Goal: Navigation & Orientation: Find specific page/section

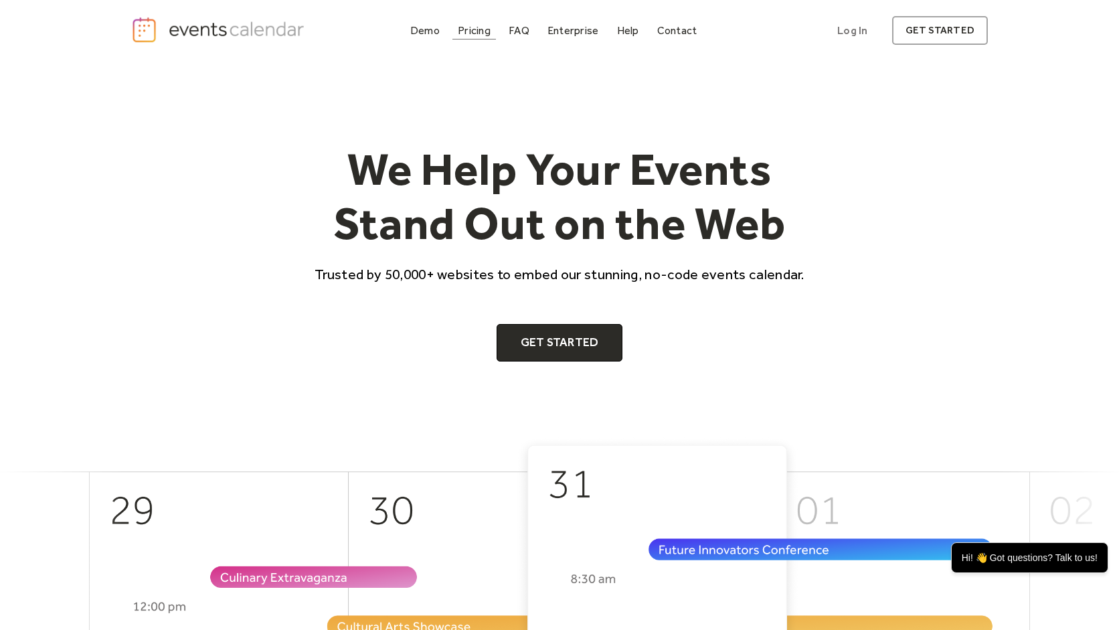
click at [476, 31] on div "Pricing" at bounding box center [474, 30] width 33 height 7
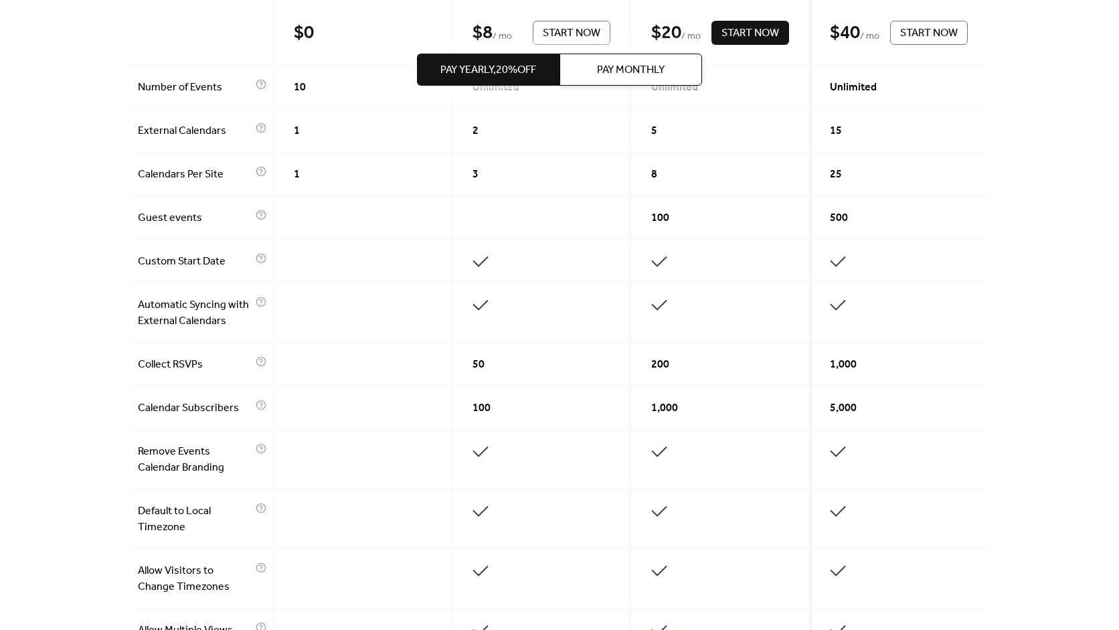
scroll to position [436, 0]
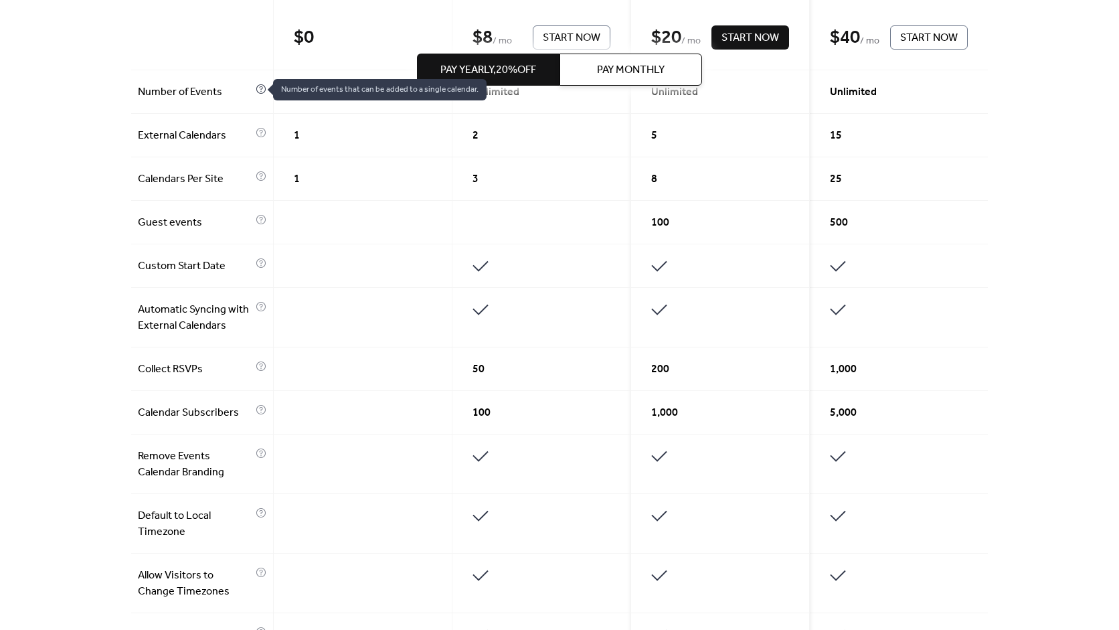
click at [263, 88] on icon at bounding box center [261, 89] width 11 height 11
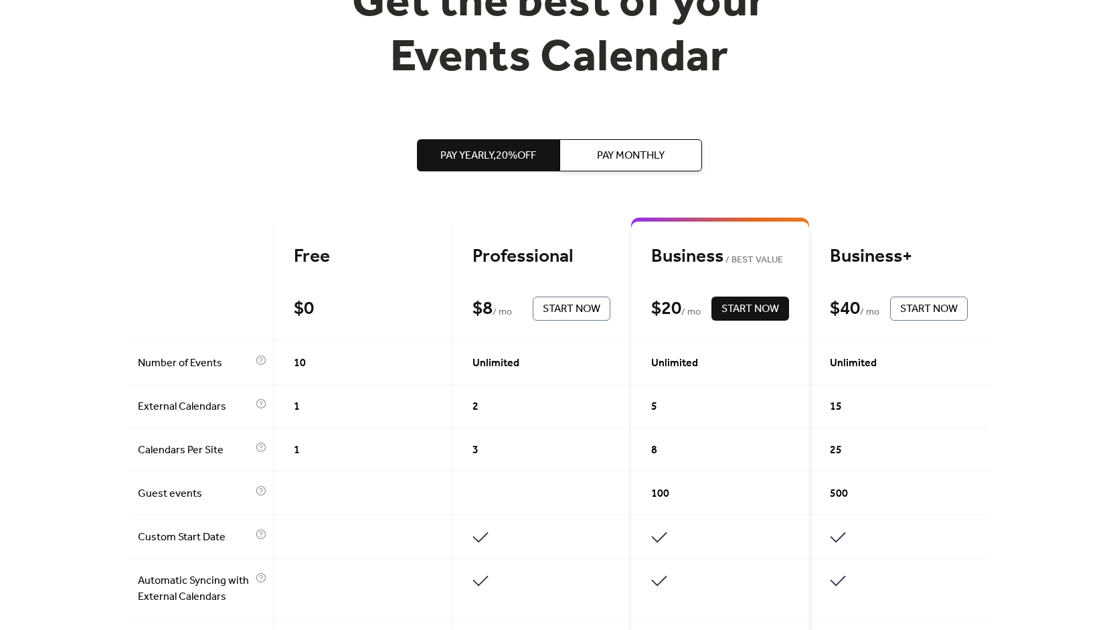
scroll to position [0, 0]
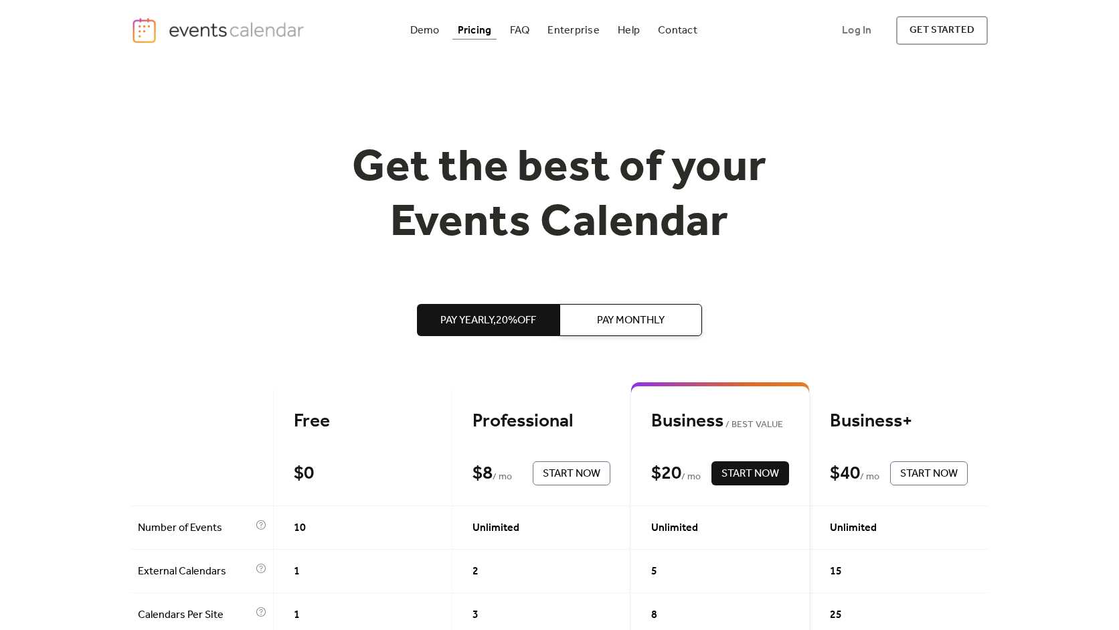
click at [416, 240] on h1 "Get the best of your Events Calendar" at bounding box center [560, 195] width 514 height 109
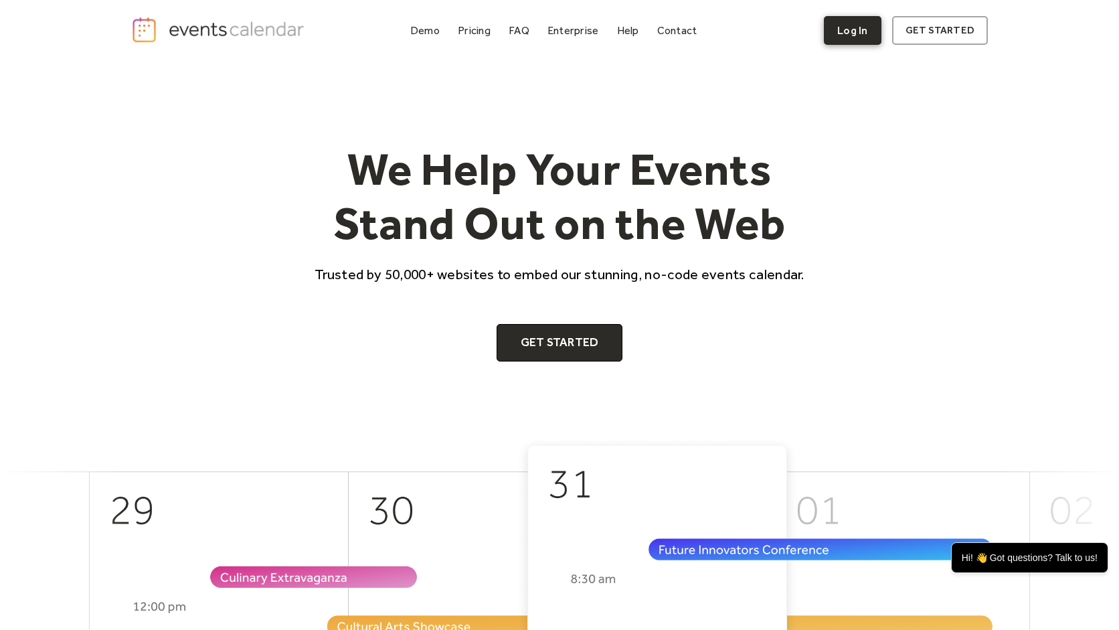
click at [862, 33] on link "Log In" at bounding box center [852, 30] width 57 height 29
